Goal: Task Accomplishment & Management: Manage account settings

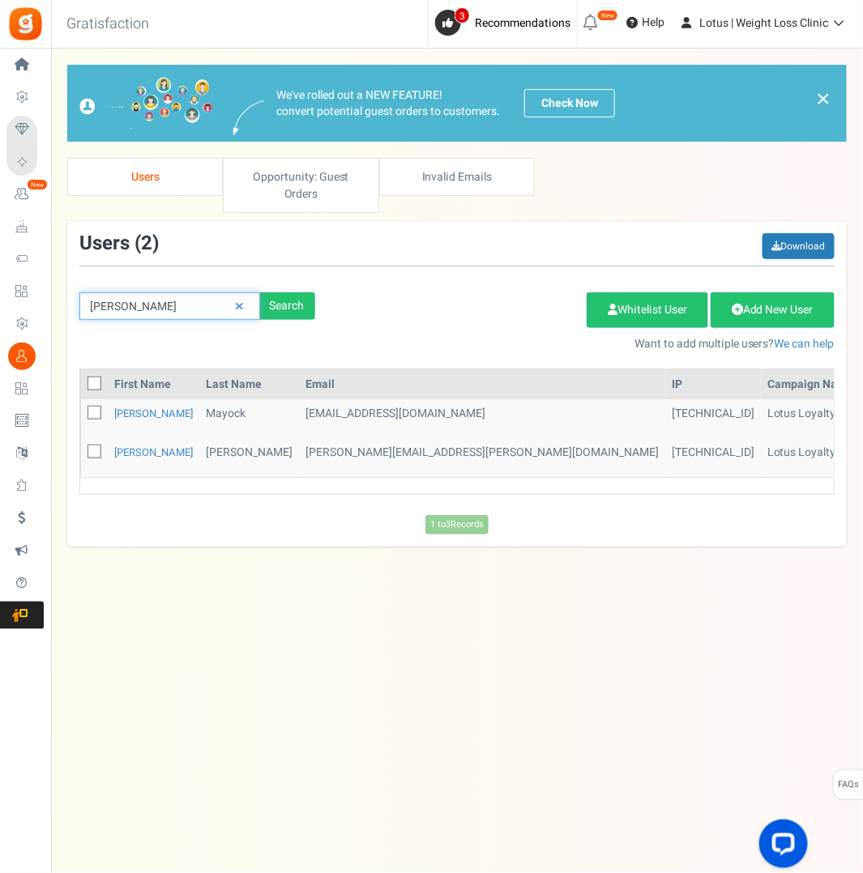
drag, startPoint x: 188, startPoint y: 300, endPoint x: -7, endPoint y: 300, distance: 195.2
click at [0, 300] on html "Install now Back to Home Back to program setup Home Settings Campaigns Purchase…" at bounding box center [431, 420] width 863 height 841
paste input "[EMAIL_ADDRESS][DOMAIN_NAME]"
type input "[EMAIL_ADDRESS][DOMAIN_NAME]"
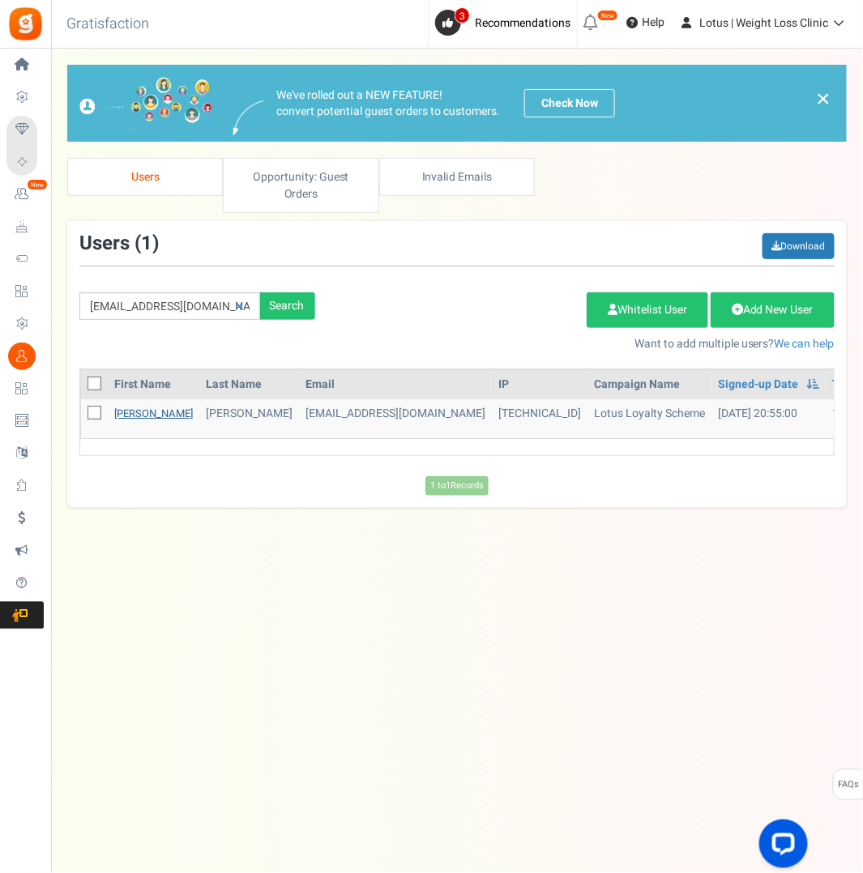
click at [137, 411] on link "[PERSON_NAME]" at bounding box center [153, 413] width 79 height 15
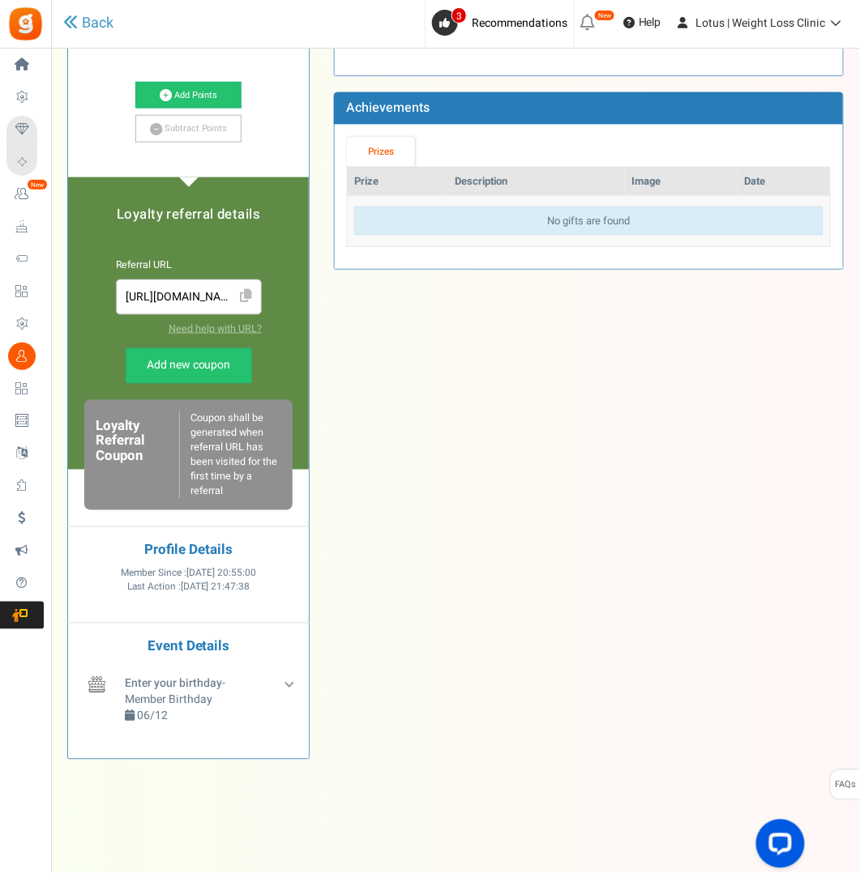
scroll to position [314, 0]
click at [287, 689] on div "Enter your birthday - Member Birthday 06/12" at bounding box center [209, 705] width 176 height 62
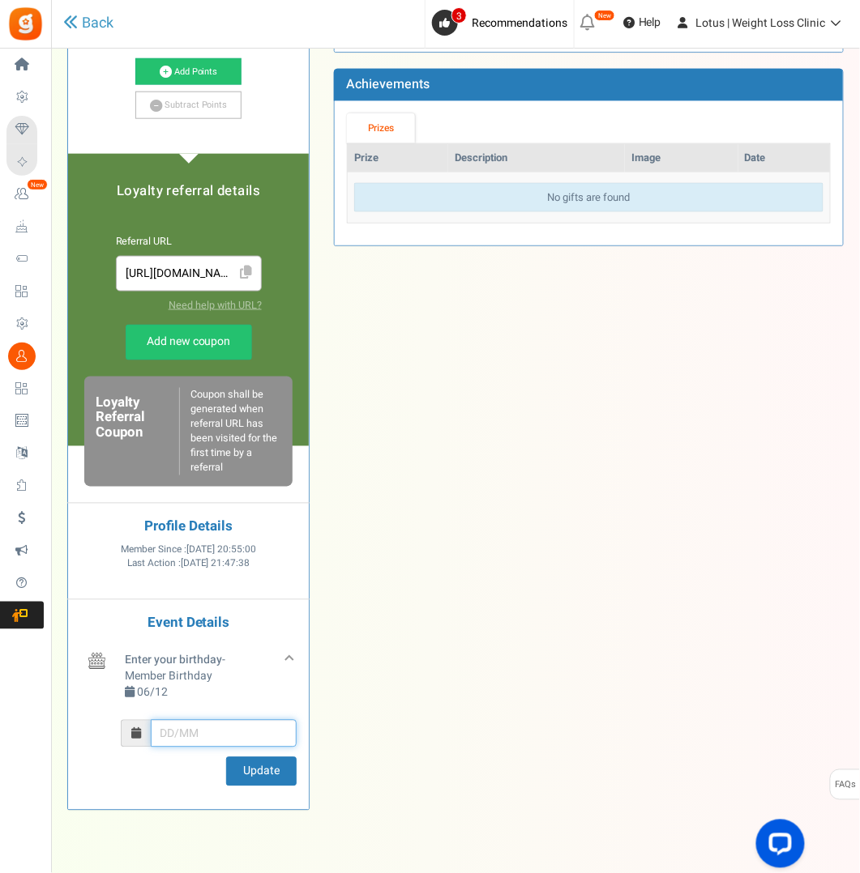
click at [201, 748] on input "text" at bounding box center [224, 734] width 146 height 28
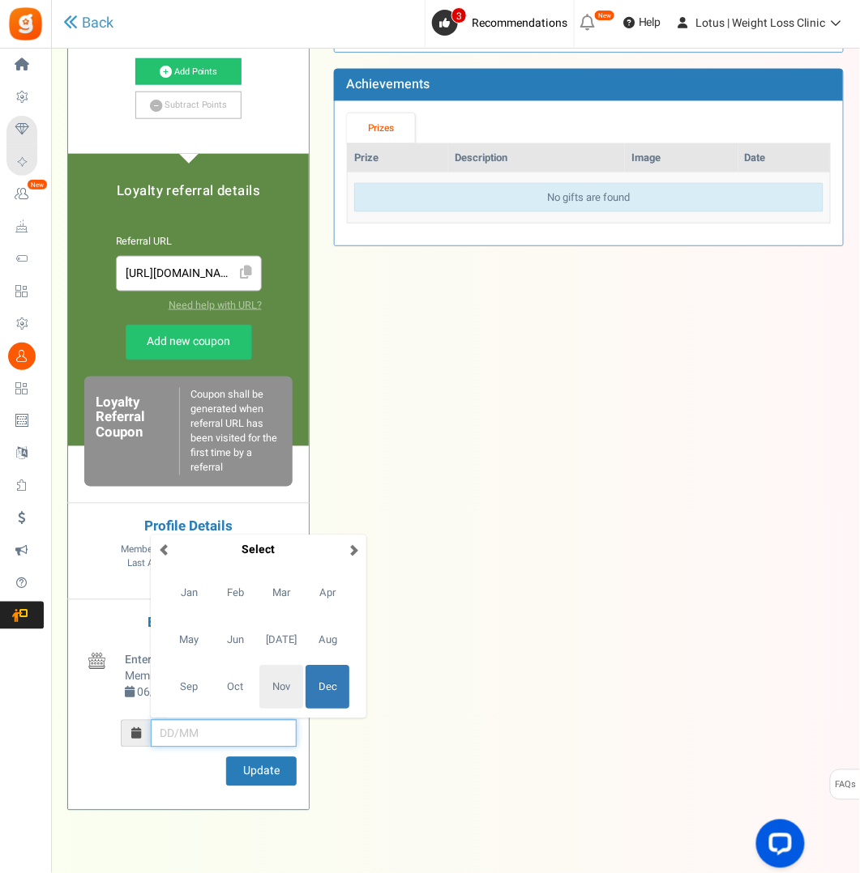
click at [274, 709] on span "Nov" at bounding box center [281, 688] width 44 height 44
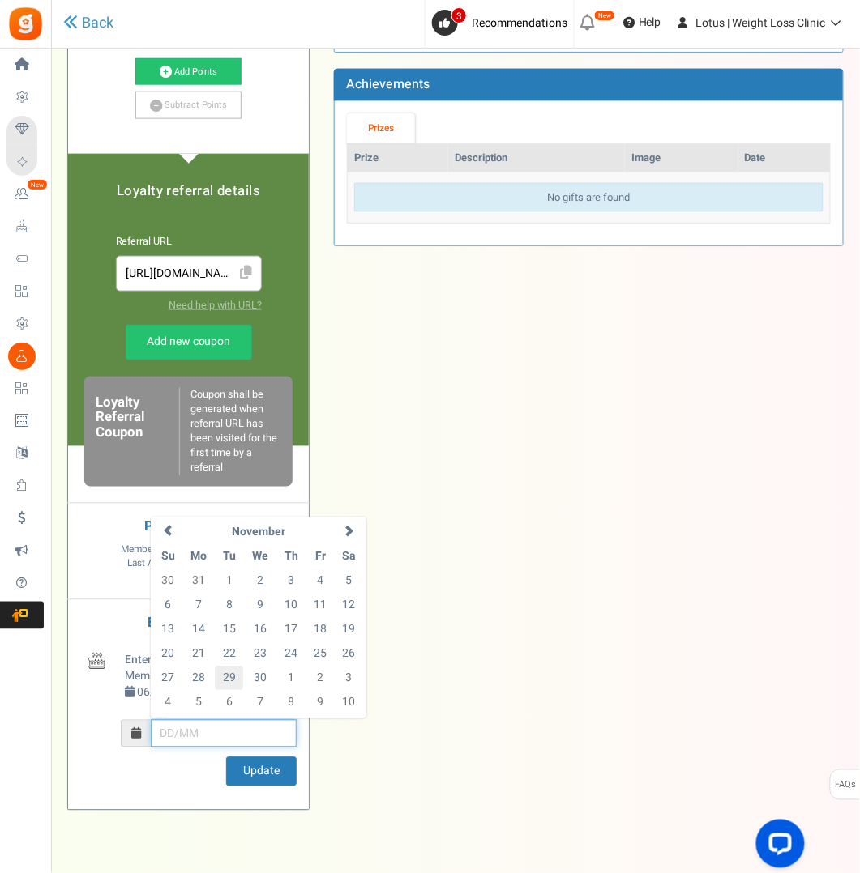
click at [226, 691] on td "29" at bounding box center [229, 679] width 28 height 24
type input "29/11"
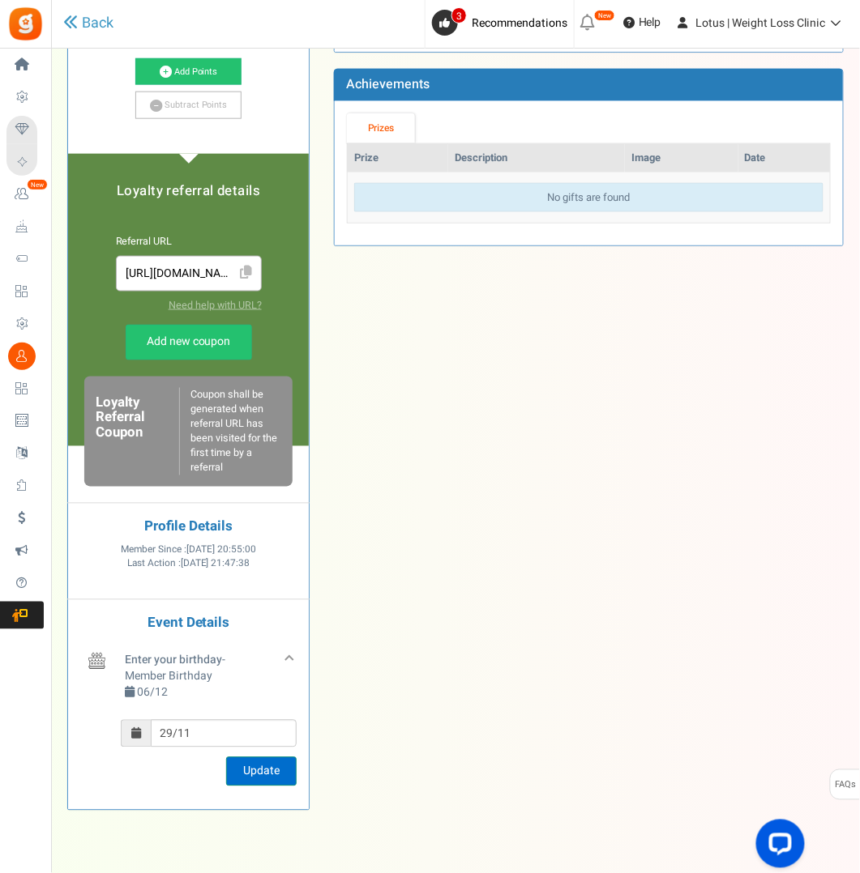
click at [267, 787] on button "Update" at bounding box center [261, 771] width 70 height 29
